Goal: Task Accomplishment & Management: Complete application form

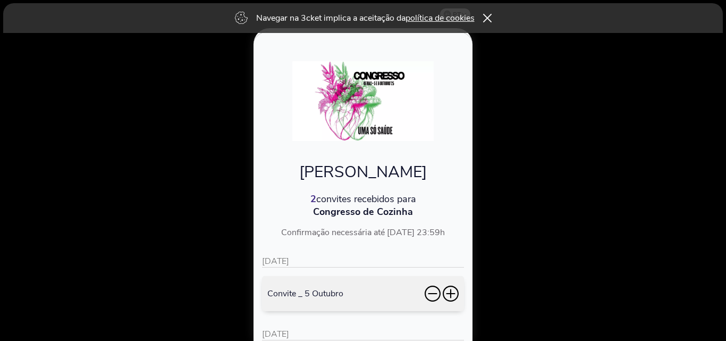
drag, startPoint x: 456, startPoint y: 192, endPoint x: 458, endPoint y: 200, distance: 8.1
click at [458, 200] on p "2 convites recebidos para" at bounding box center [363, 198] width 202 height 13
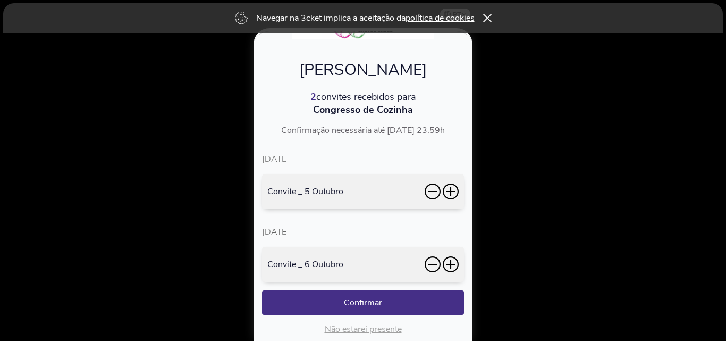
scroll to position [106, 0]
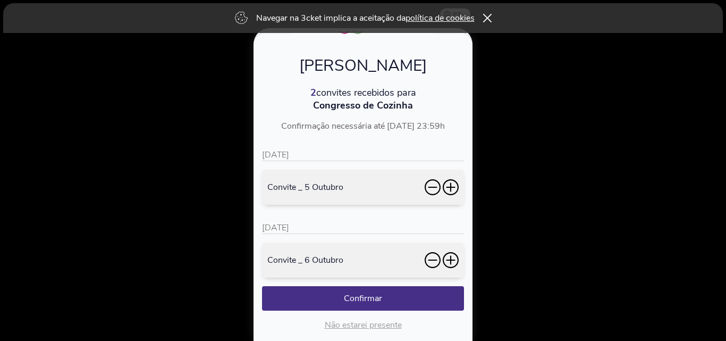
click at [449, 262] on icon at bounding box center [451, 260] width 16 height 16
click at [360, 298] on button "Confirmar" at bounding box center [363, 298] width 202 height 24
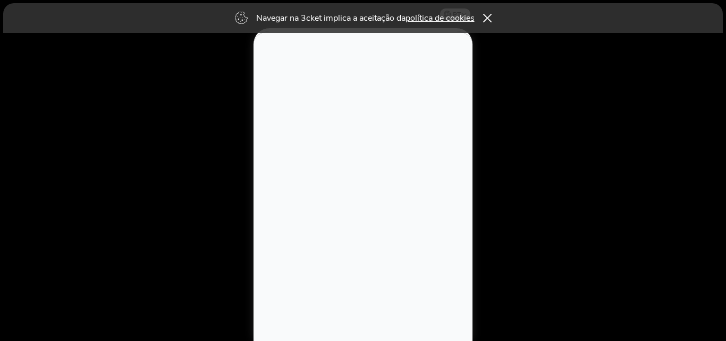
scroll to position [0, 0]
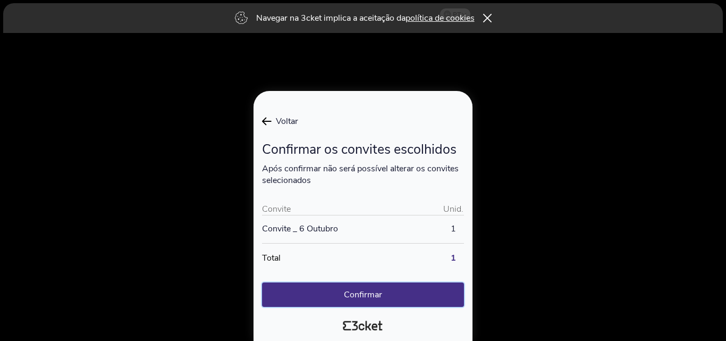
click at [360, 294] on button "Confirmar" at bounding box center [363, 294] width 202 height 24
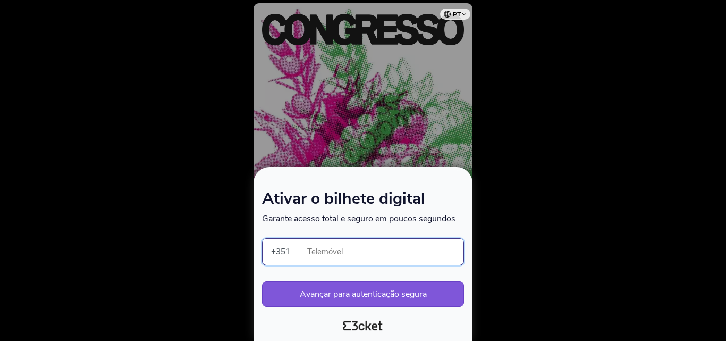
click at [315, 252] on input "Telemóvel" at bounding box center [386, 252] width 156 height 26
type input "965370097"
click at [380, 296] on button "Avançar para autenticação segura" at bounding box center [363, 294] width 202 height 26
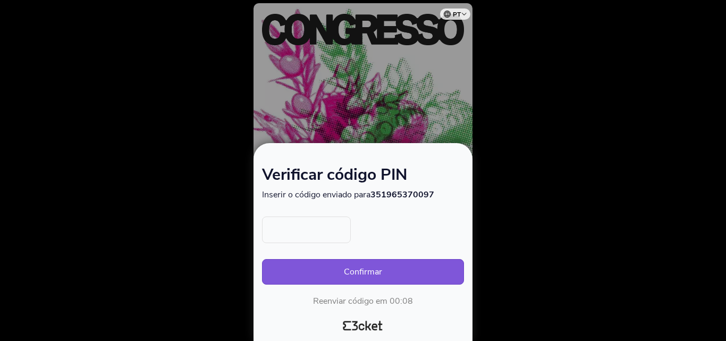
click at [304, 231] on input "text" at bounding box center [306, 229] width 89 height 27
type input "8864"
click at [368, 271] on button "Confirmar" at bounding box center [363, 272] width 202 height 26
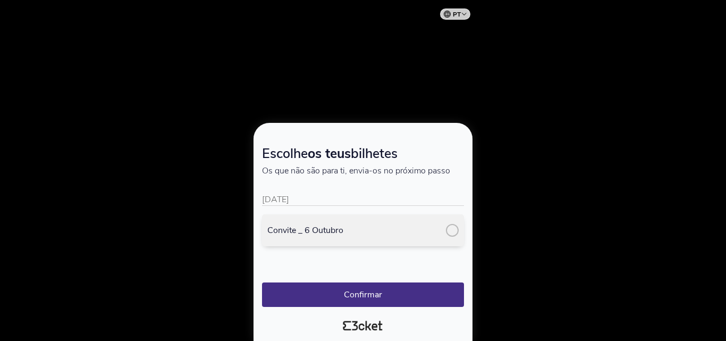
click at [451, 229] on div at bounding box center [452, 230] width 13 height 13
click at [362, 295] on button "Confirmar" at bounding box center [363, 294] width 202 height 24
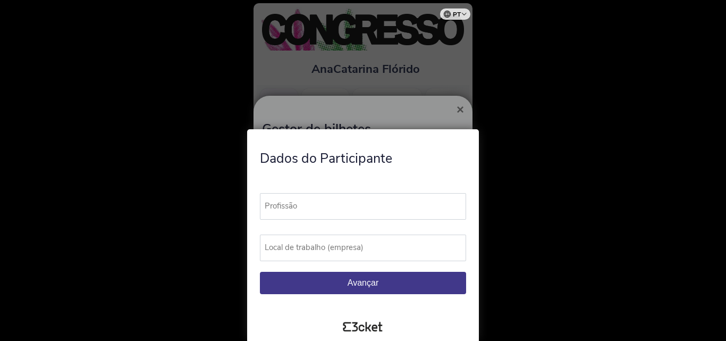
click at [296, 207] on label "Profissão" at bounding box center [368, 206] width 216 height 26
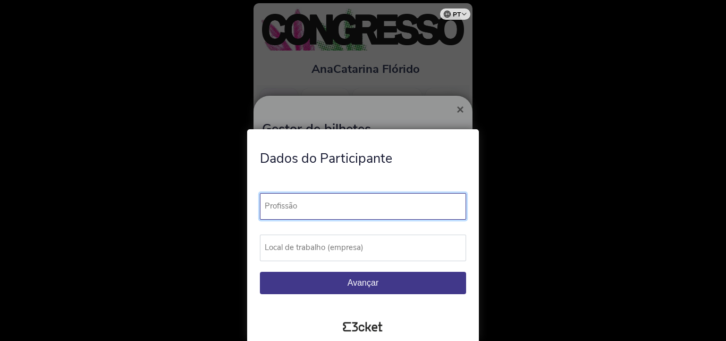
click at [296, 207] on input "Profissão" at bounding box center [363, 206] width 206 height 27
type input "Docente do Ensino Superior Politécnico"
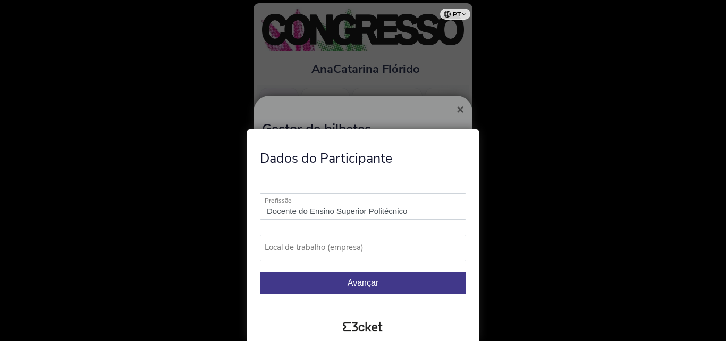
click at [314, 244] on label "Local de trabalho (empresa)" at bounding box center [368, 247] width 216 height 26
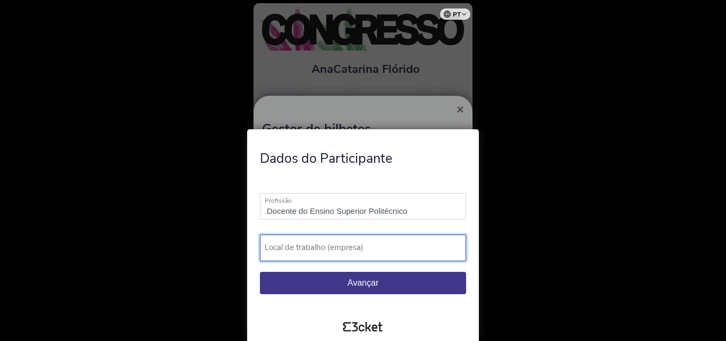
click at [314, 244] on input "Local de trabalho (empresa)" at bounding box center [363, 247] width 206 height 27
type input "Escola Superior de Hotelaria e Turismo do Estoril"
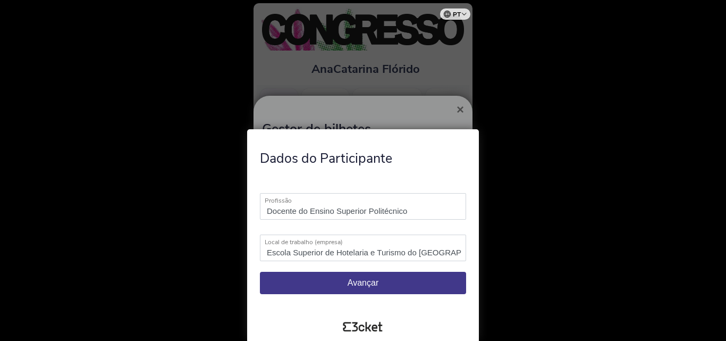
click at [362, 278] on span "Avançar" at bounding box center [363, 282] width 31 height 9
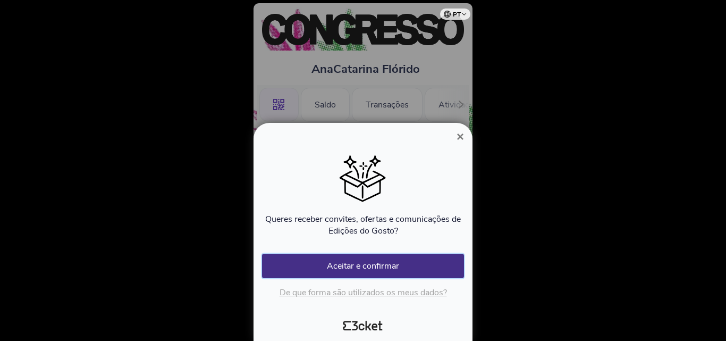
click at [358, 264] on button "Aceitar e confirmar" at bounding box center [363, 266] width 202 height 24
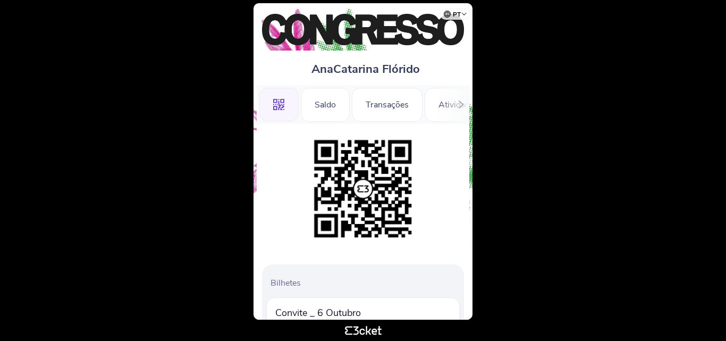
click at [367, 191] on img at bounding box center [363, 188] width 108 height 108
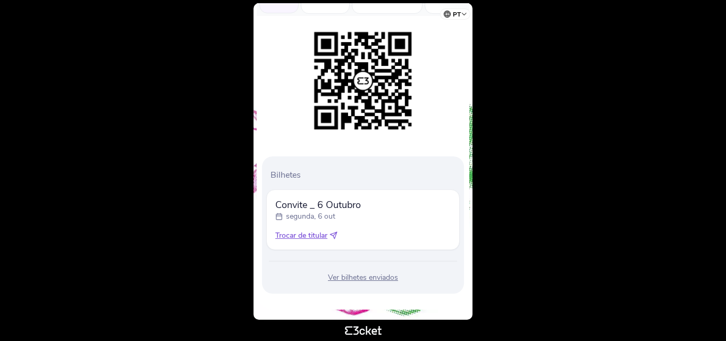
scroll to position [108, 0]
click at [357, 280] on div "Ver bilhetes enviados" at bounding box center [362, 277] width 193 height 11
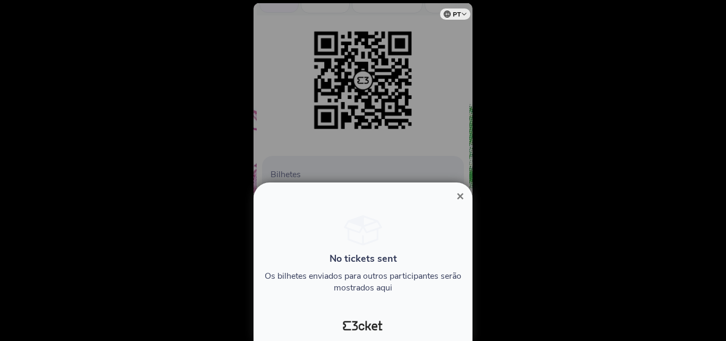
click at [461, 194] on span "×" at bounding box center [460, 196] width 7 height 14
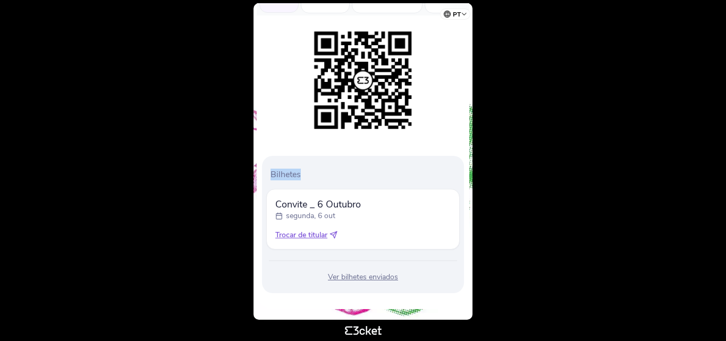
drag, startPoint x: 458, startPoint y: 142, endPoint x: 462, endPoint y: 122, distance: 21.3
click at [462, 122] on div "Bilhetes Convite _ 6 Outubro segunda, 6 out Trocar de titular" at bounding box center [363, 161] width 213 height 293
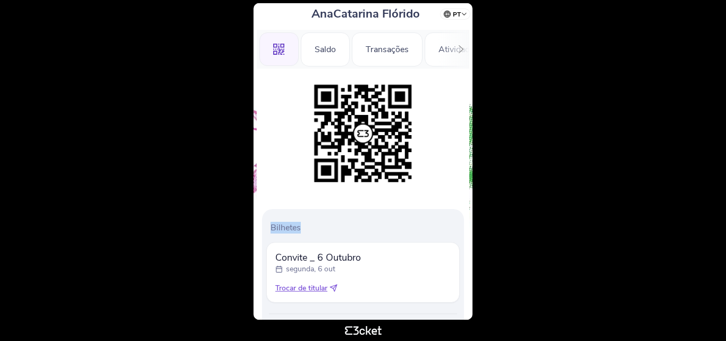
scroll to position [2, 0]
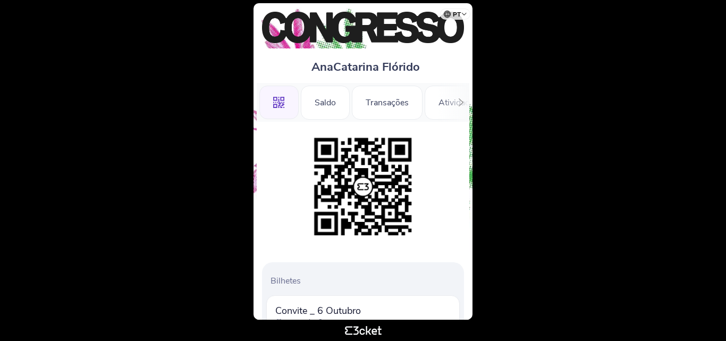
click at [455, 105] on div at bounding box center [461, 102] width 16 height 39
click at [294, 105] on div "Transações" at bounding box center [285, 103] width 71 height 34
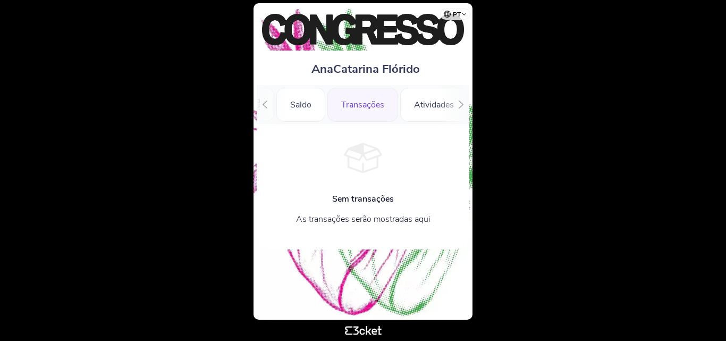
click at [264, 106] on icon at bounding box center [265, 104] width 8 height 8
click at [275, 103] on icon at bounding box center [279, 105] width 12 height 12
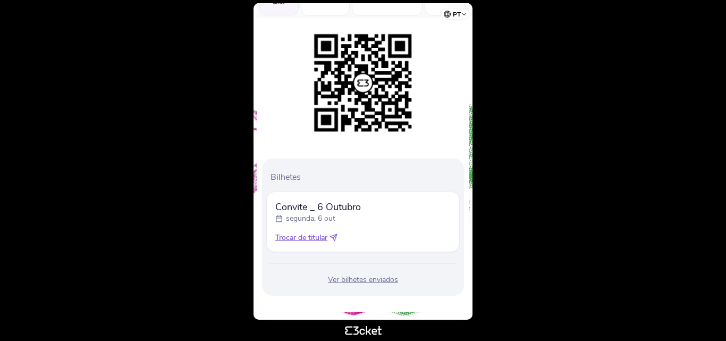
scroll to position [106, 0]
click at [362, 279] on div "Ver bilhetes enviados" at bounding box center [362, 279] width 193 height 11
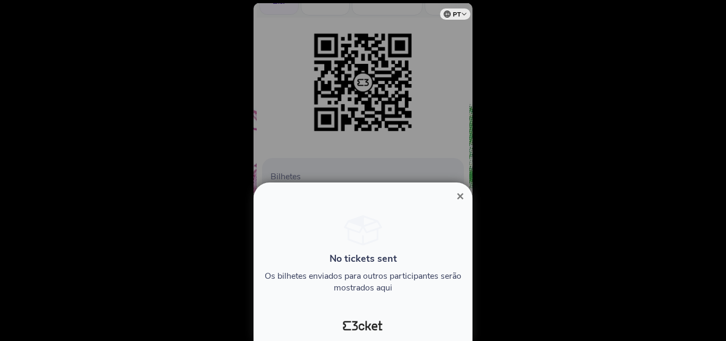
click at [461, 195] on span "×" at bounding box center [460, 196] width 7 height 14
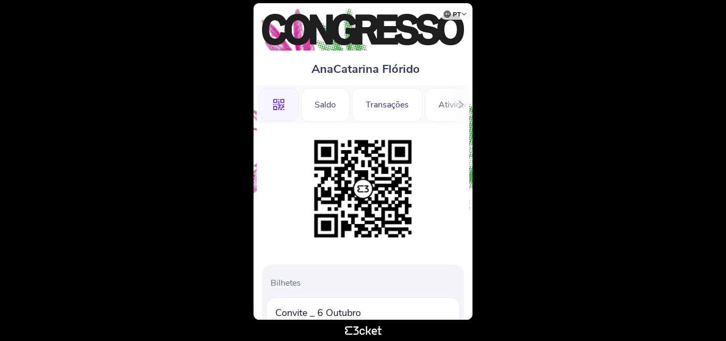
click at [358, 190] on img at bounding box center [363, 188] width 108 height 108
click at [346, 167] on img at bounding box center [363, 188] width 108 height 108
click at [333, 106] on div "Saldo" at bounding box center [325, 105] width 49 height 34
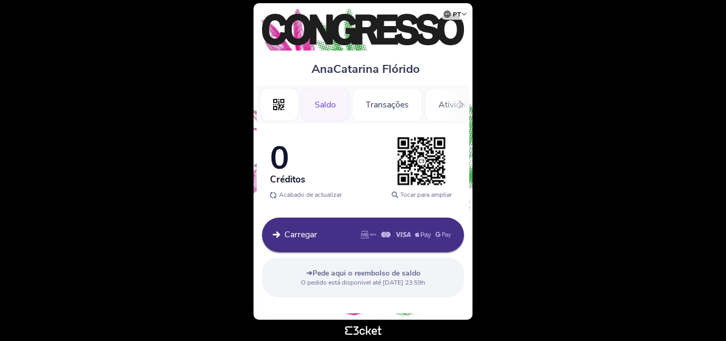
click at [454, 109] on div at bounding box center [461, 104] width 16 height 39
click at [263, 104] on icon at bounding box center [265, 104] width 8 height 8
click at [274, 106] on icon ".st0{fill-rule:evenodd;clip-rule:evenodd;}" at bounding box center [279, 105] width 12 height 12
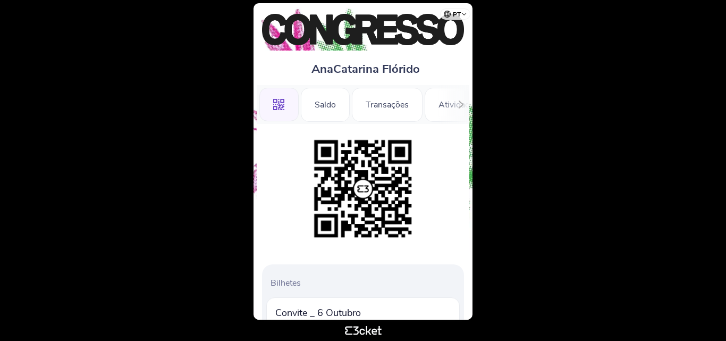
click at [464, 14] on select "Português ([GEOGRAPHIC_DATA]) English Español Catalan [DEMOGRAPHIC_DATA]" at bounding box center [457, 12] width 27 height 21
drag, startPoint x: 471, startPoint y: 151, endPoint x: 471, endPoint y: 163, distance: 11.7
click at [471, 163] on div "AnaCatarina Flórido .st0{fill-rule:evenodd;clip-rule:evenodd;} Saldo Transações…" at bounding box center [363, 161] width 219 height 316
drag, startPoint x: 471, startPoint y: 163, endPoint x: 472, endPoint y: 179, distance: 16.0
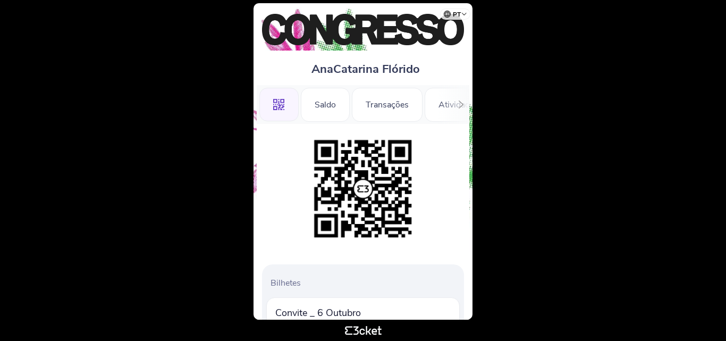
click at [472, 179] on div "AnaCatarina Flórido .st0{fill-rule:evenodd;clip-rule:evenodd;} Saldo Transações…" at bounding box center [363, 161] width 219 height 316
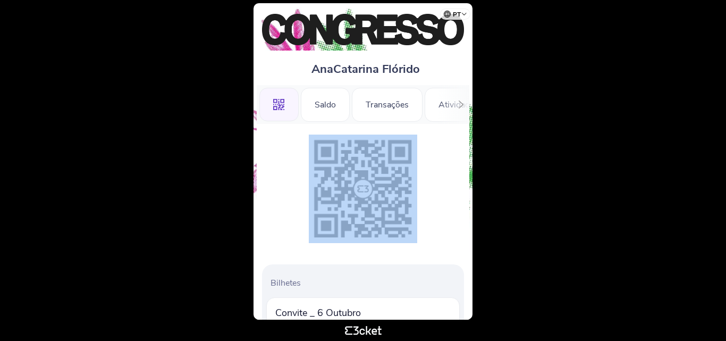
drag, startPoint x: 472, startPoint y: 179, endPoint x: 470, endPoint y: 102, distance: 77.1
click at [470, 111] on div "AnaCatarina Flórido .st0{fill-rule:evenodd;clip-rule:evenodd;} Saldo Transações…" at bounding box center [363, 161] width 219 height 316
click at [457, 182] on div at bounding box center [363, 188] width 202 height 108
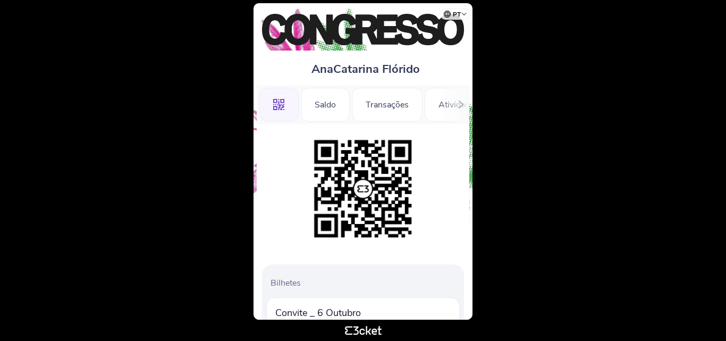
drag, startPoint x: 473, startPoint y: 153, endPoint x: 475, endPoint y: 178, distance: 24.5
click at [475, 178] on body "pt Português (Portugal) English Español Catalan Français AnaCatarina Flórido .s…" at bounding box center [363, 170] width 718 height 332
click at [272, 104] on div ".st0{fill-rule:evenodd;clip-rule:evenodd;}" at bounding box center [278, 105] width 39 height 34
click at [317, 180] on img at bounding box center [363, 188] width 108 height 108
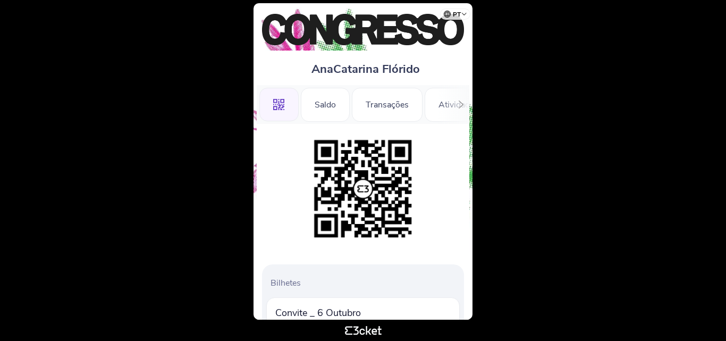
click at [317, 180] on img at bounding box center [363, 188] width 108 height 108
click at [355, 188] on img at bounding box center [363, 188] width 108 height 108
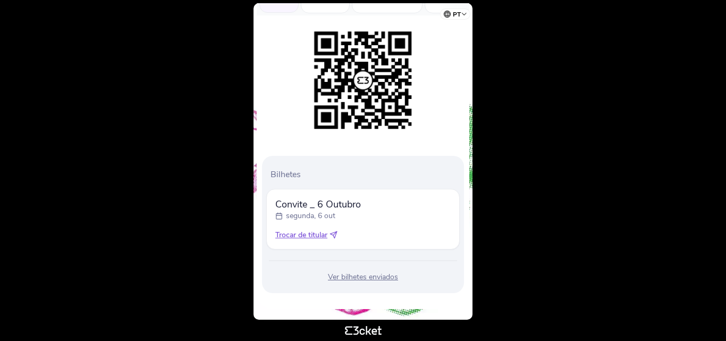
scroll to position [55, 0]
